Goal: Task Accomplishment & Management: Complete application form

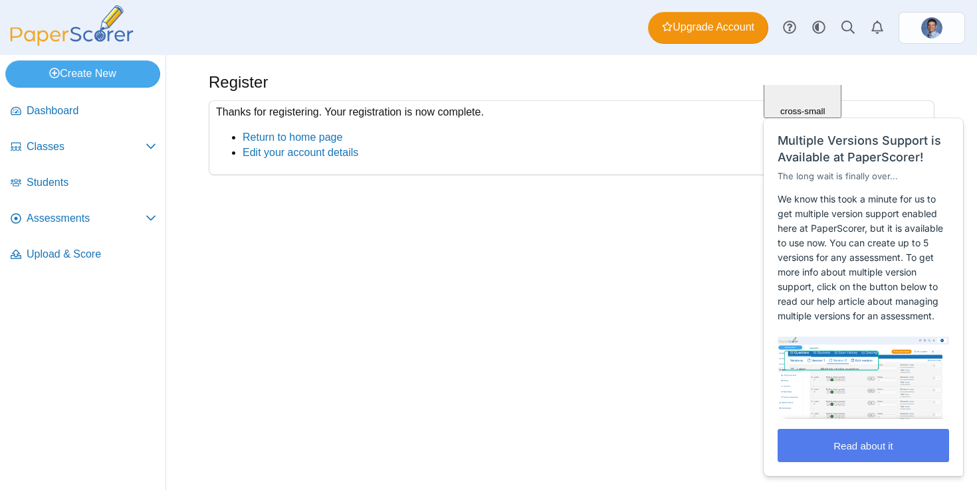
click at [814, 37] on span "Close" at bounding box center [802, 32] width 23 height 10
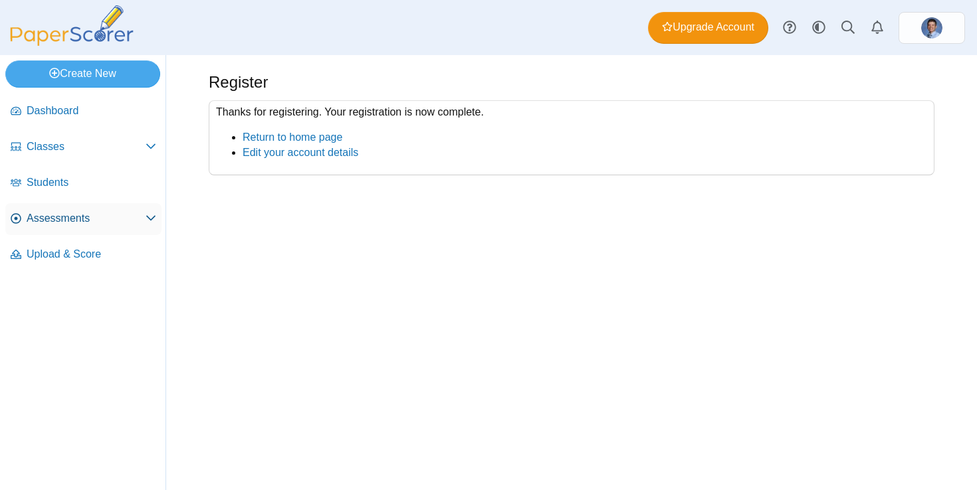
click at [74, 215] on span "Assessments" at bounding box center [86, 218] width 119 height 15
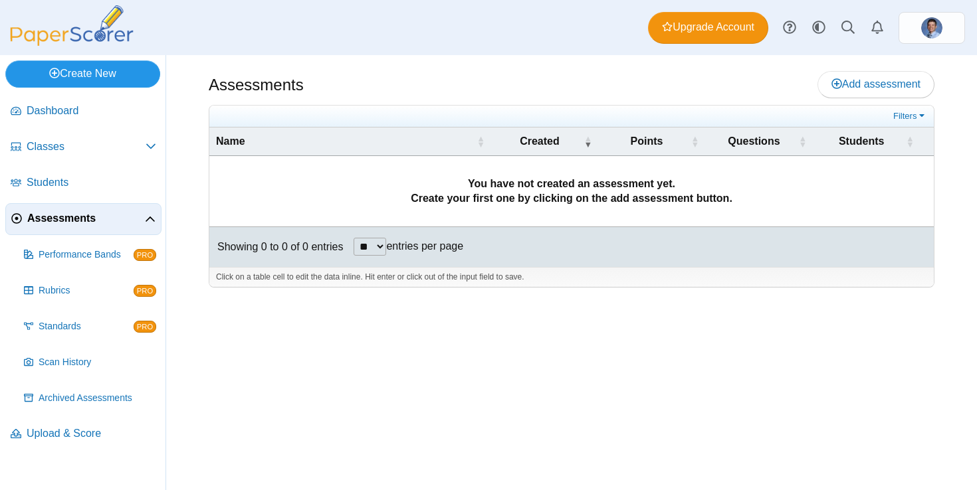
click at [77, 74] on link "Create New" at bounding box center [82, 73] width 155 height 27
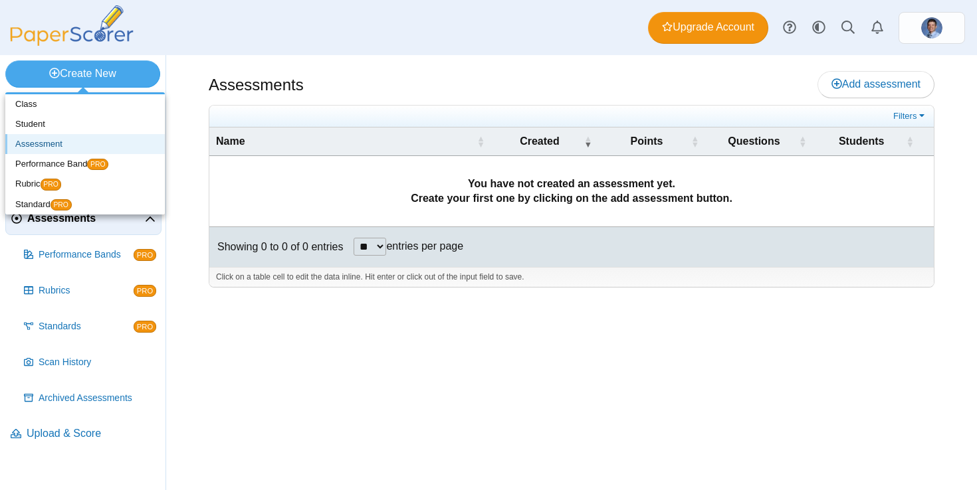
click at [49, 144] on link "Assessment" at bounding box center [84, 144] width 159 height 20
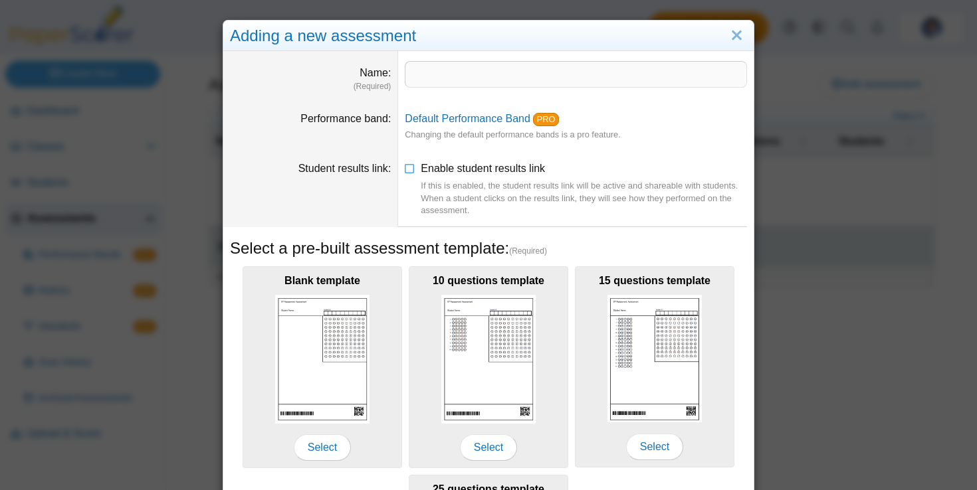
click at [474, 125] on dd "Default Performance Band PRO Changing the default performance bands is a pro fe…" at bounding box center [575, 127] width 355 height 50
click at [475, 118] on link "Default Performance Band" at bounding box center [468, 118] width 126 height 11
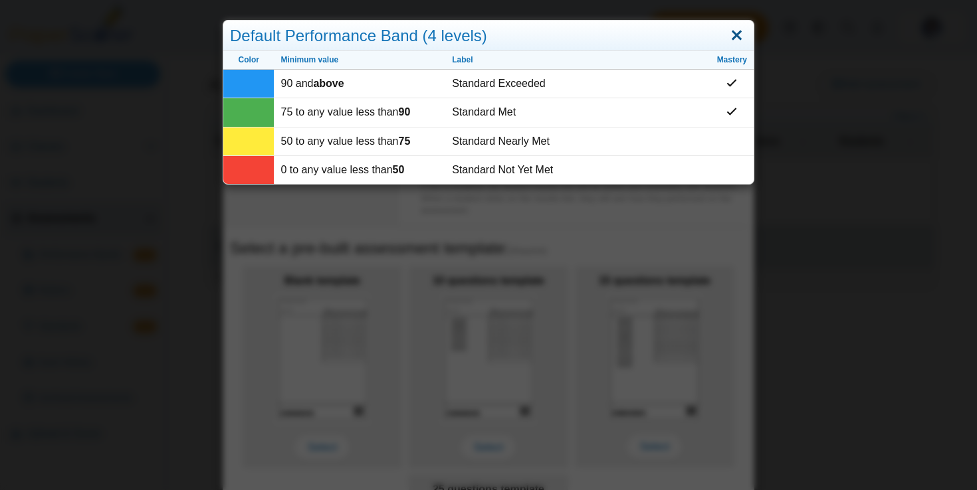
click at [736, 31] on link "Close" at bounding box center [736, 36] width 21 height 23
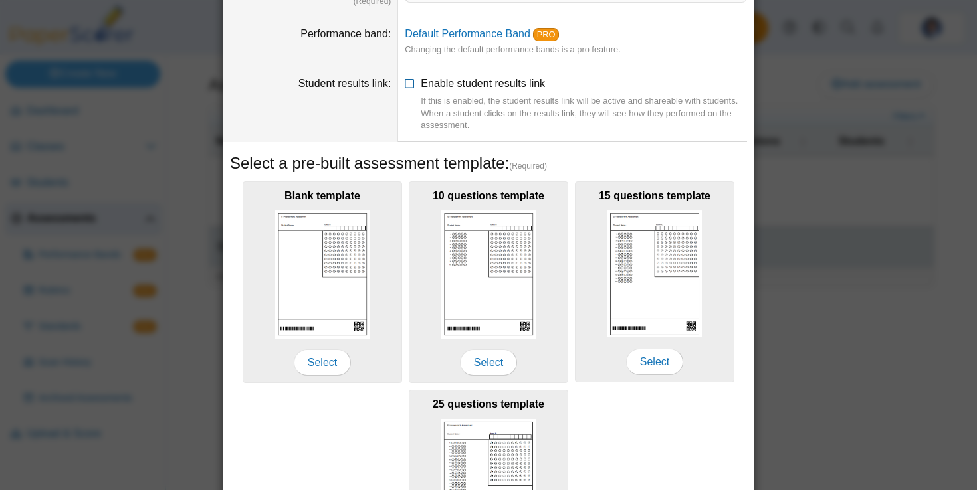
scroll to position [30, 0]
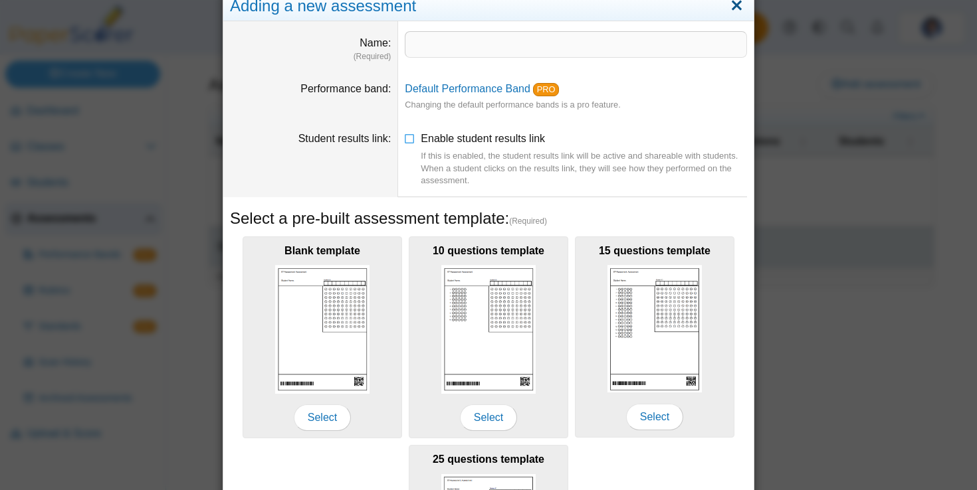
click at [735, 7] on link "Close" at bounding box center [736, 6] width 21 height 23
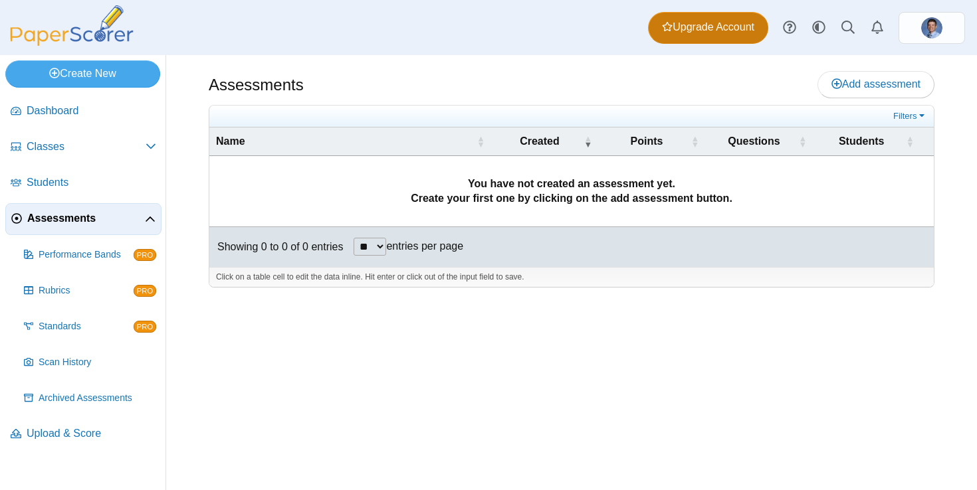
click at [704, 31] on span "Upgrade Account" at bounding box center [708, 27] width 92 height 15
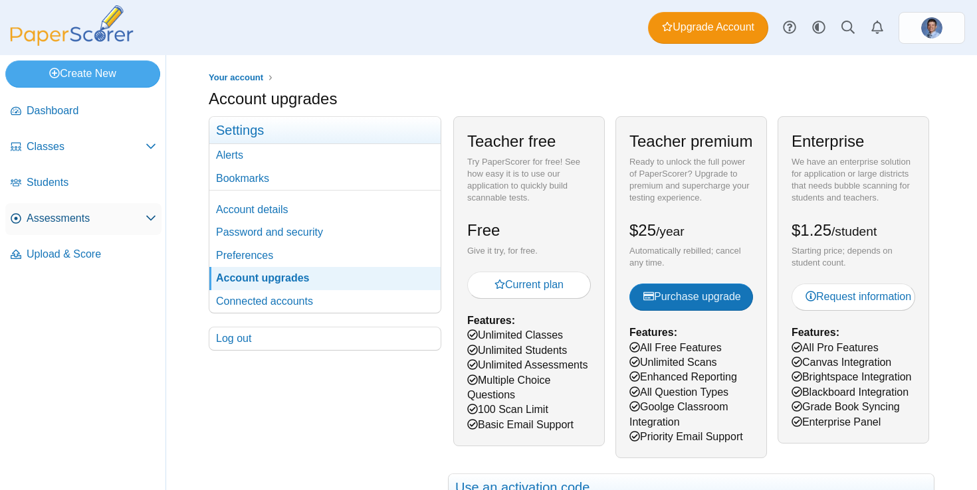
click at [144, 215] on span "Assessments" at bounding box center [86, 218] width 119 height 15
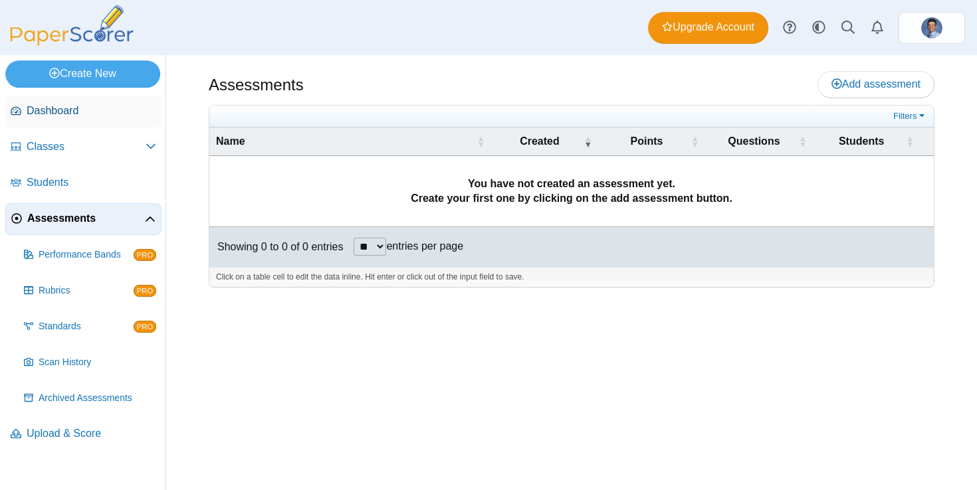
click at [90, 104] on span "Dashboard" at bounding box center [92, 111] width 130 height 15
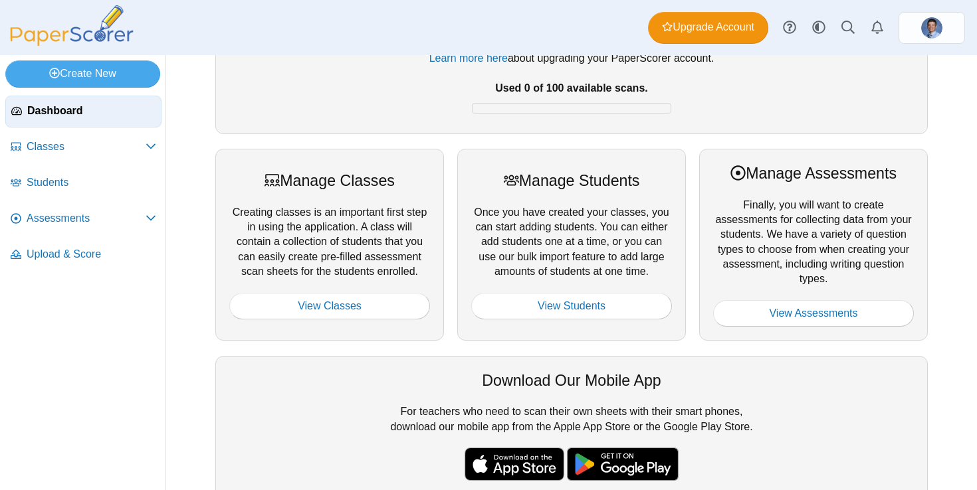
scroll to position [98, 0]
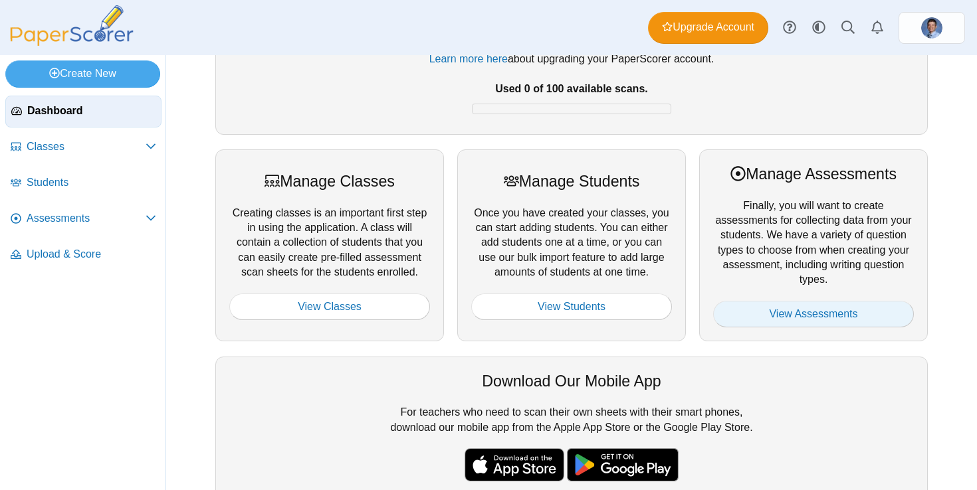
click at [746, 316] on link "View Assessments" at bounding box center [813, 314] width 201 height 27
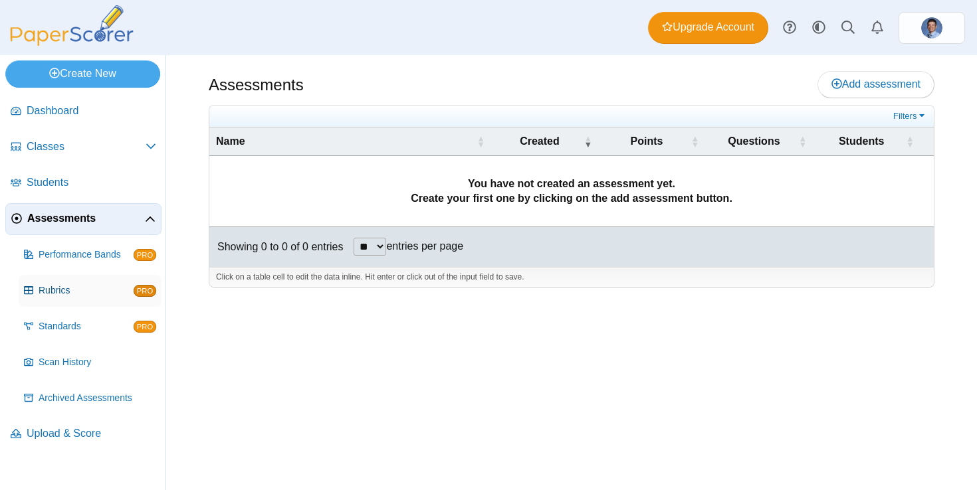
click at [63, 282] on link "Rubrics PRO" at bounding box center [90, 291] width 143 height 32
click at [78, 324] on span "Standards" at bounding box center [86, 326] width 95 height 13
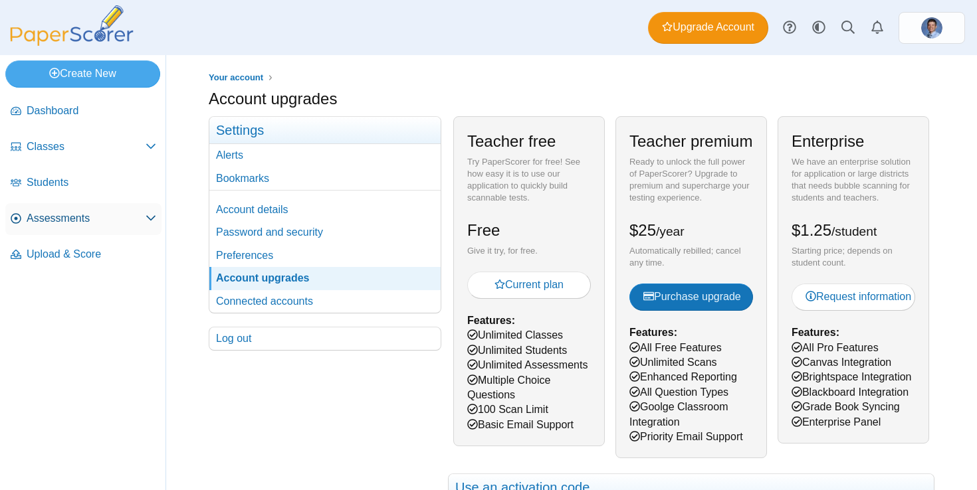
click at [126, 206] on link "Assessments" at bounding box center [83, 219] width 156 height 32
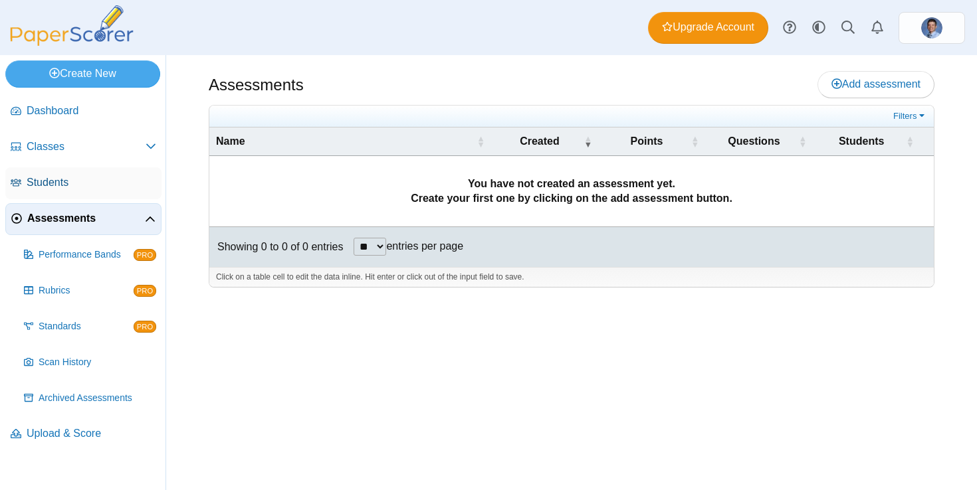
click at [100, 187] on span "Students" at bounding box center [92, 182] width 130 height 15
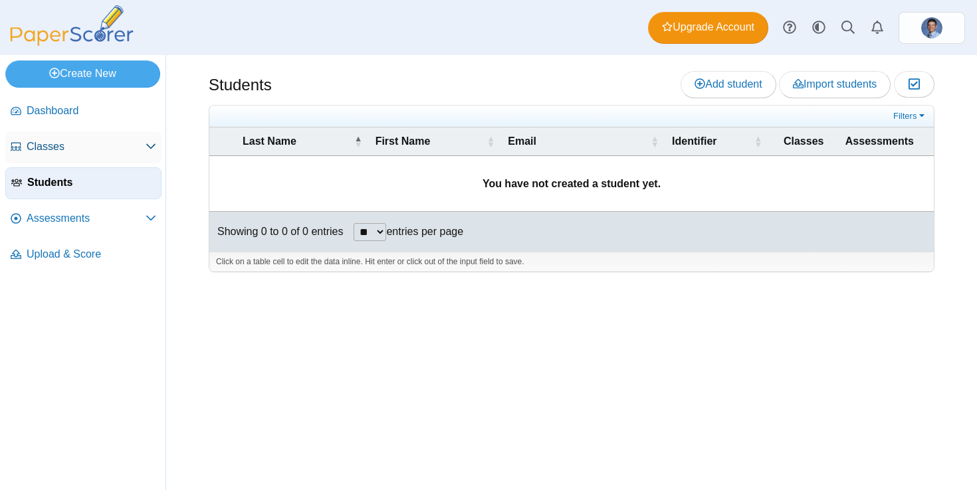
click at [126, 139] on link "Classes" at bounding box center [83, 148] width 156 height 32
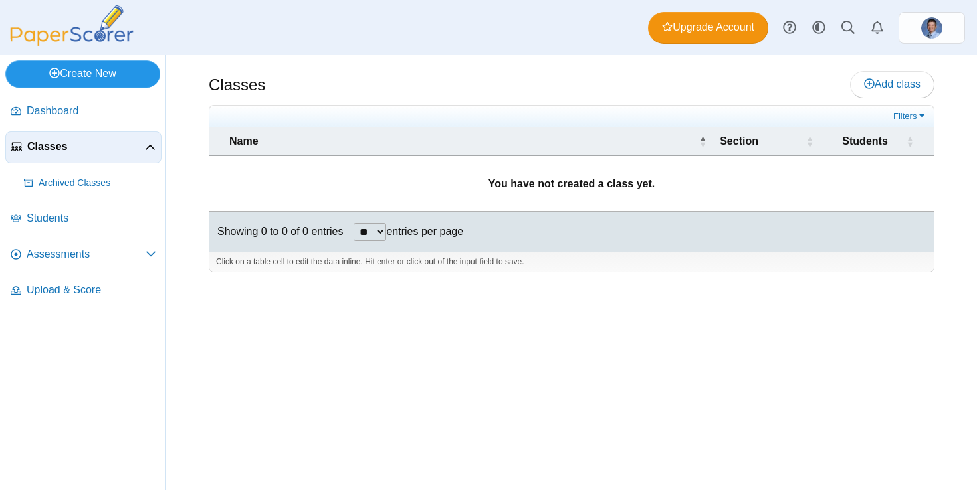
click at [132, 82] on link "Create New" at bounding box center [82, 73] width 155 height 27
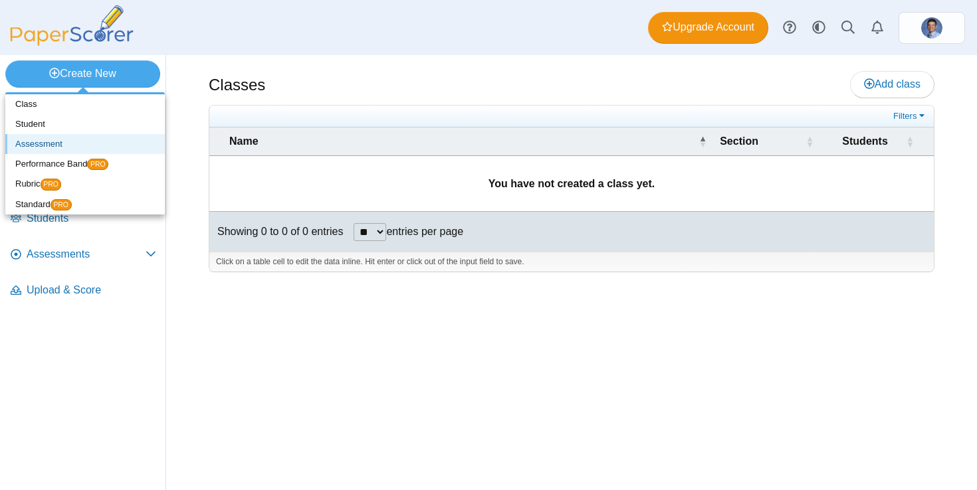
click at [117, 148] on link "Assessment" at bounding box center [84, 144] width 159 height 20
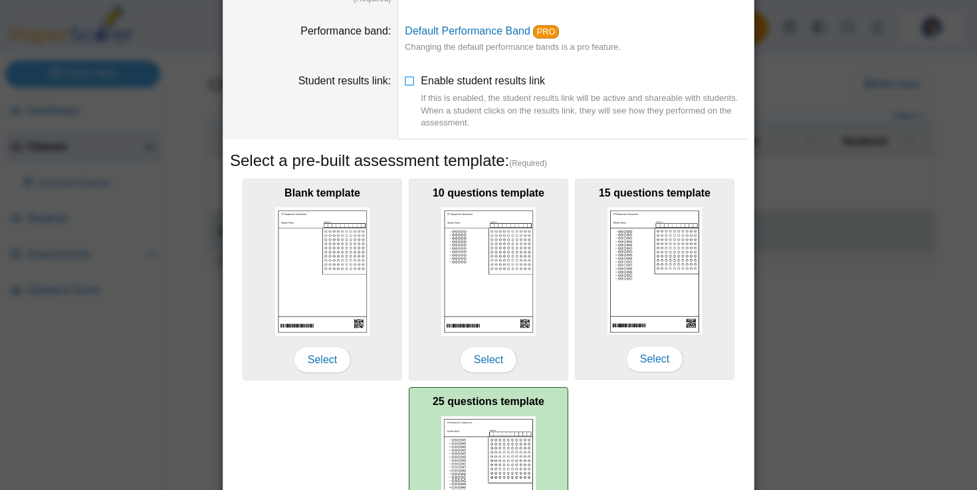
scroll to position [84, 0]
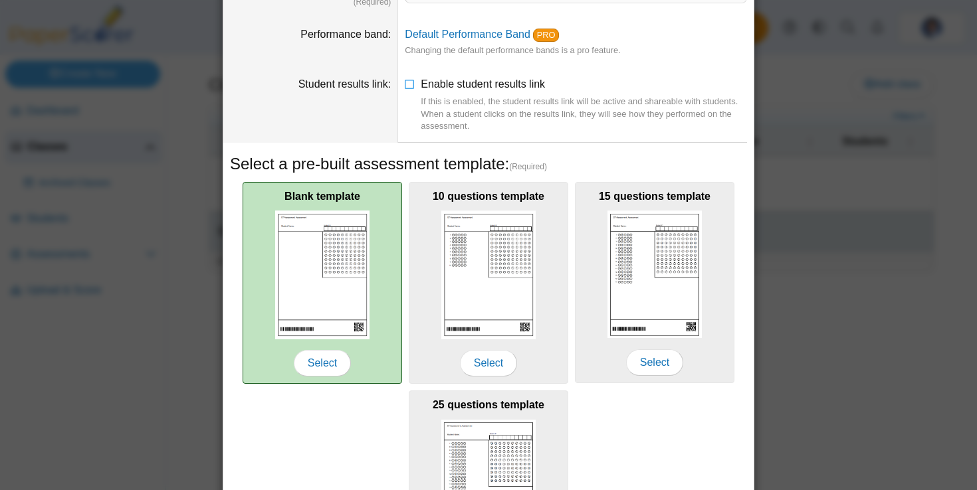
click at [366, 274] on img at bounding box center [322, 275] width 94 height 128
click at [329, 381] on div "Blank template Select" at bounding box center [322, 283] width 159 height 203
click at [329, 371] on span "Select" at bounding box center [322, 363] width 57 height 27
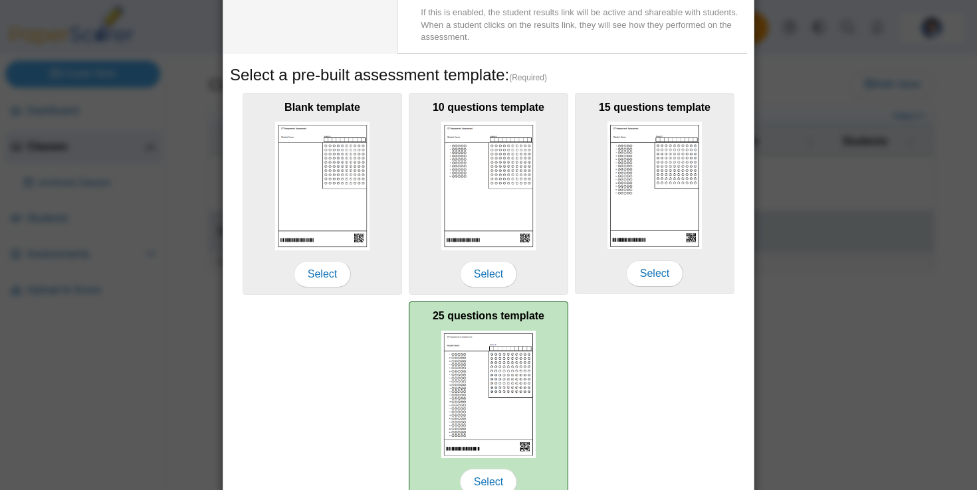
scroll to position [242, 0]
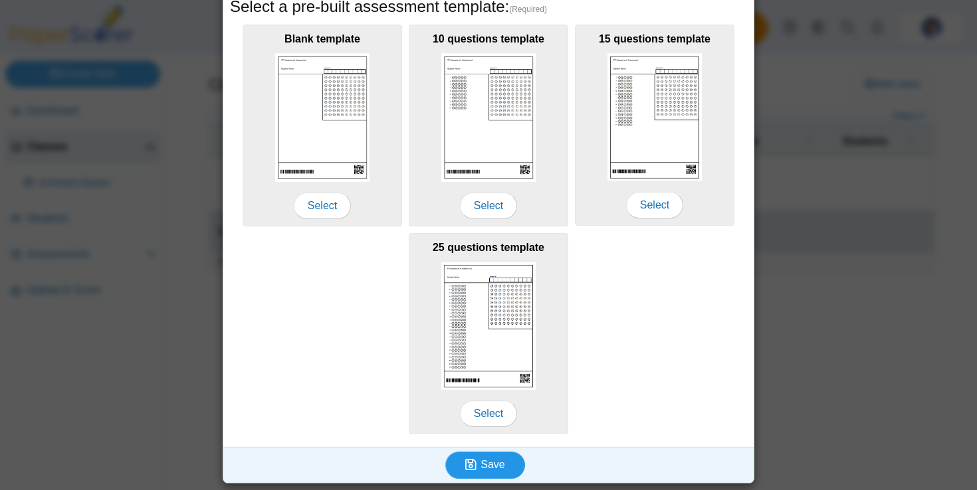
click at [496, 458] on button "Save" at bounding box center [485, 465] width 80 height 27
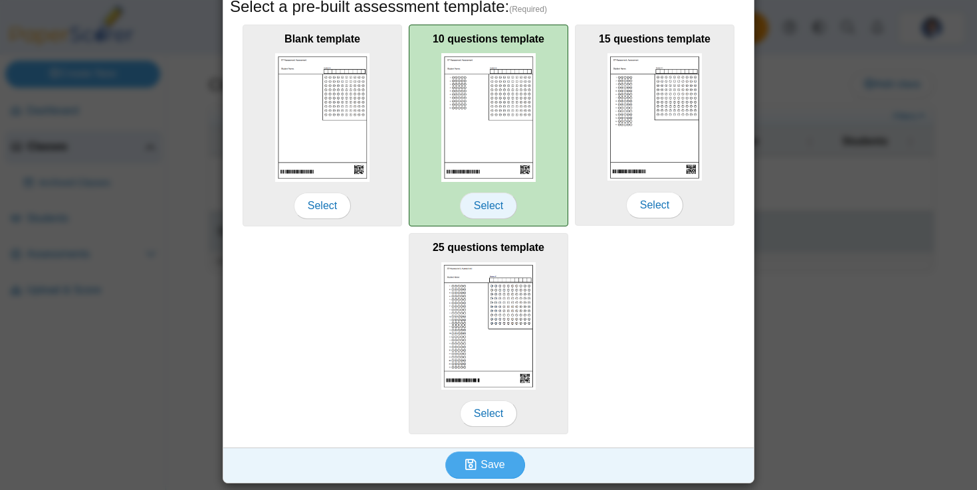
scroll to position [0, 0]
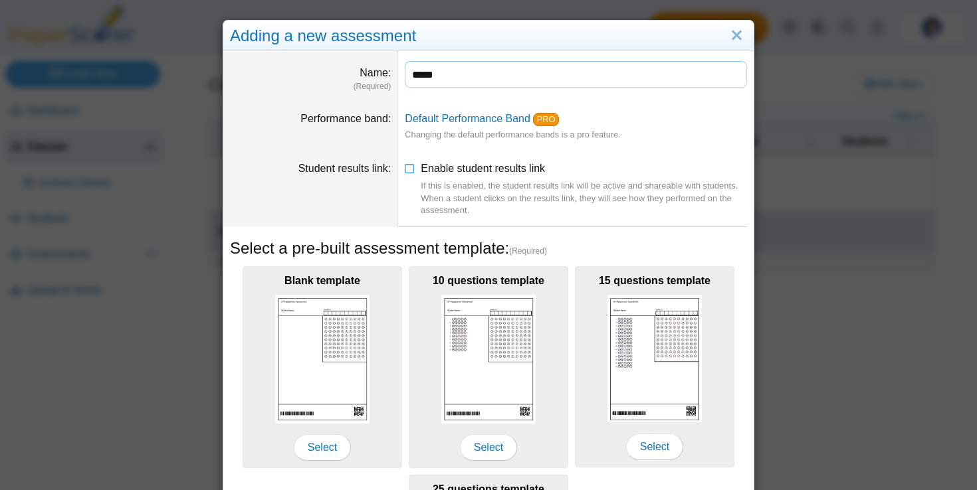
type input "****"
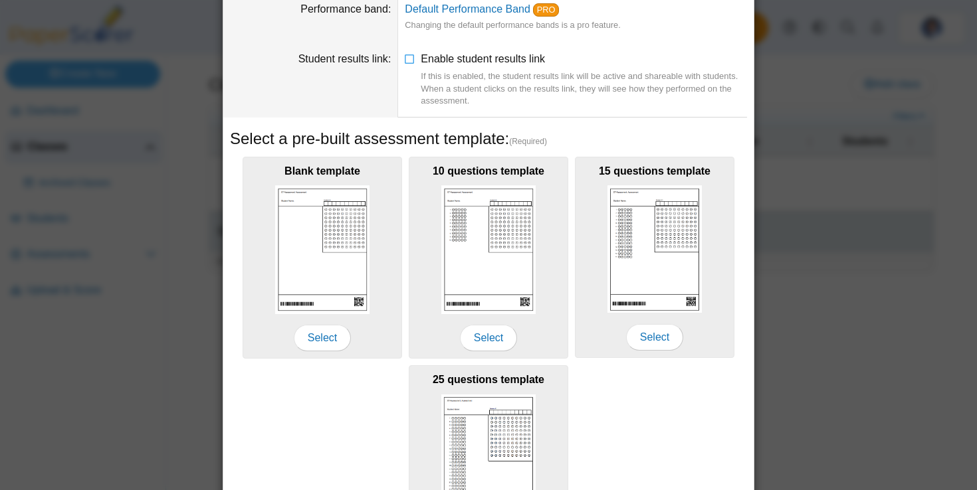
scroll to position [242, 0]
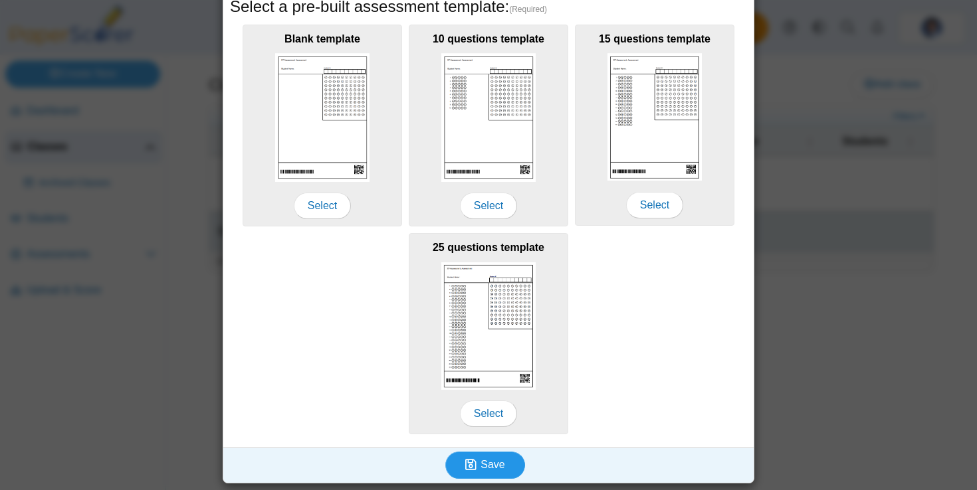
click at [482, 456] on button "Save" at bounding box center [485, 465] width 80 height 27
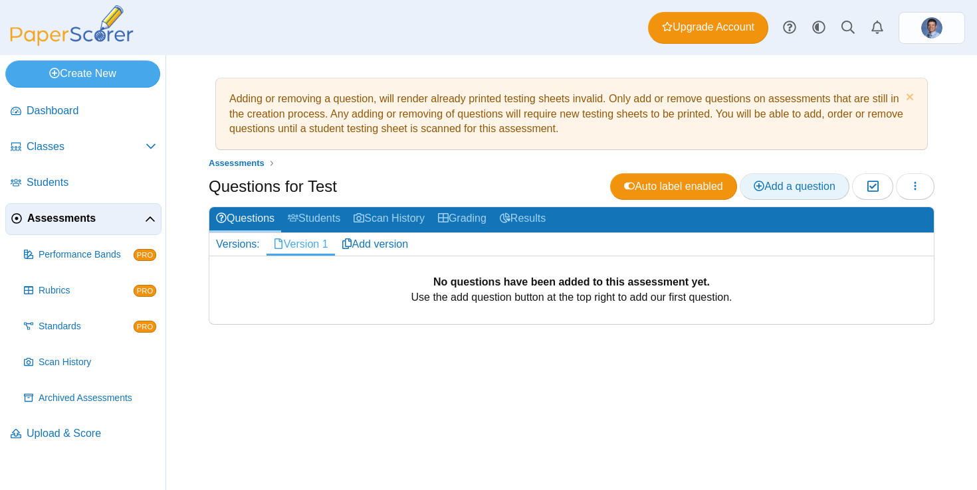
click at [781, 192] on span "Add a question" at bounding box center [794, 186] width 82 height 11
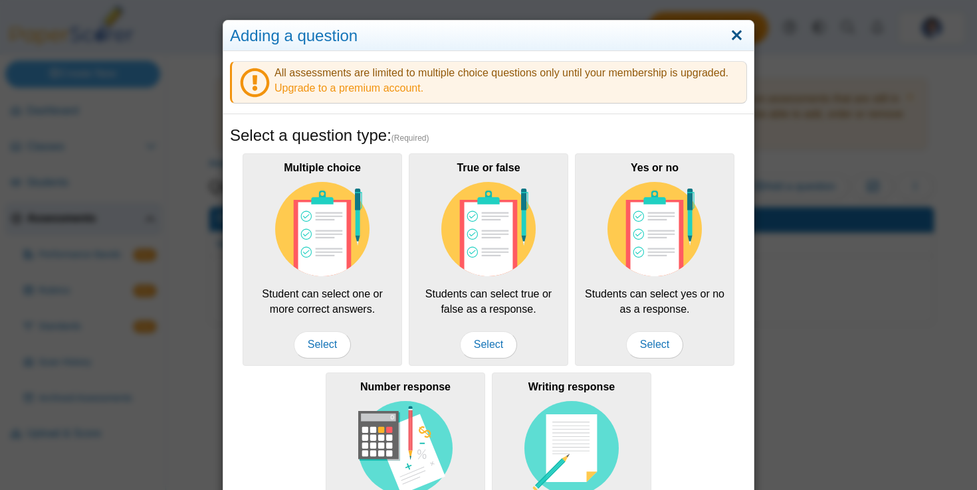
click at [737, 41] on link "Close" at bounding box center [736, 36] width 21 height 23
